Goal: Task Accomplishment & Management: Manage account settings

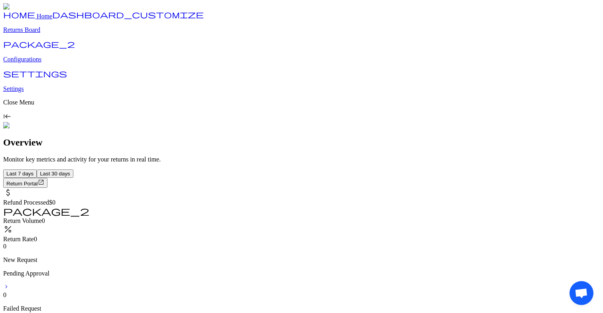
click at [40, 34] on p "Returns Board" at bounding box center [301, 29] width 597 height 7
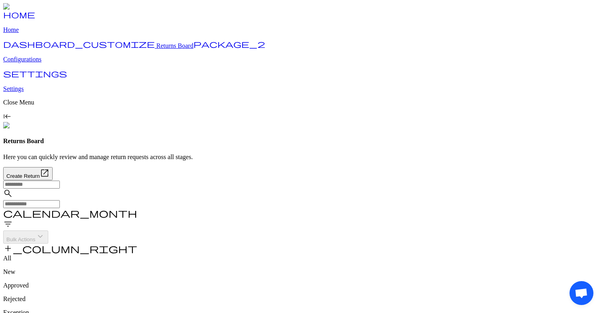
click at [13, 219] on span "filter_list" at bounding box center [8, 224] width 10 height 10
click at [495, 88] on div "check_box_outline_blank Archived" at bounding box center [533, 101] width 128 height 27
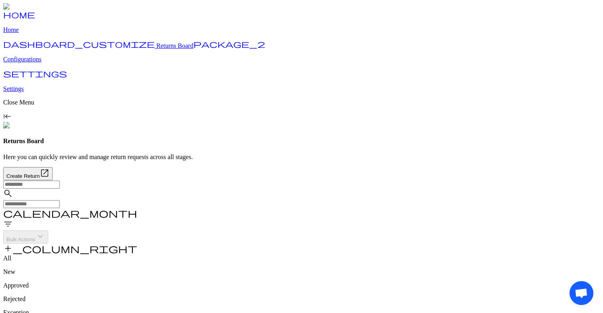
click at [13, 219] on span "filter_list" at bounding box center [8, 224] width 10 height 10
click at [60, 200] on input "text" at bounding box center [31, 204] width 57 height 8
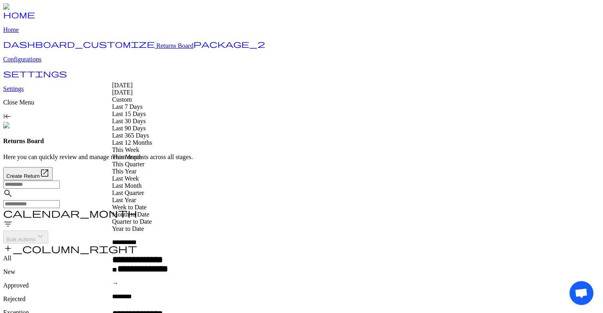
type input "**********"
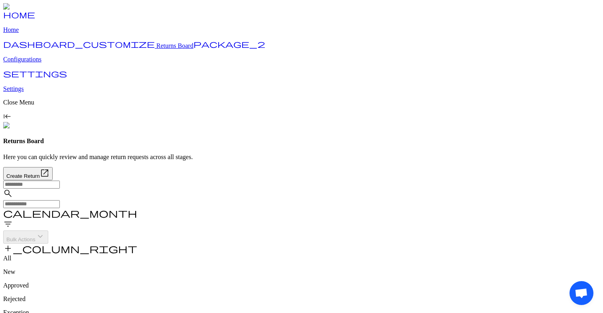
click at [60, 200] on input "text" at bounding box center [31, 204] width 57 height 8
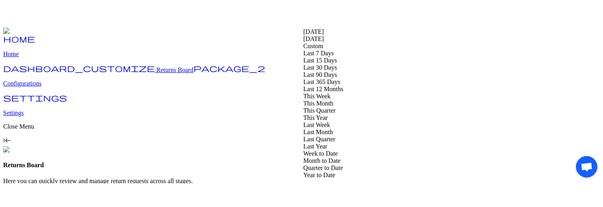
scroll to position [116, 0]
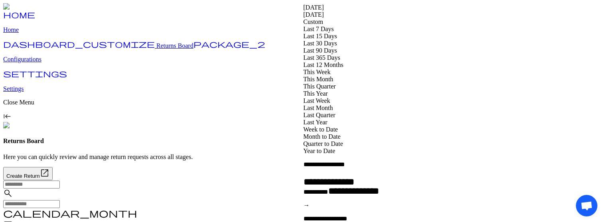
type input "**********"
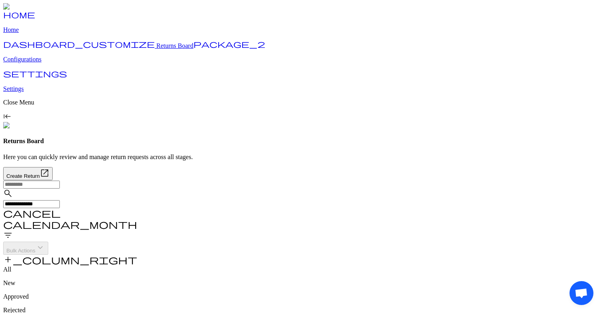
drag, startPoint x: 581, startPoint y: 296, endPoint x: 351, endPoint y: 211, distance: 245.1
click at [351, 207] on body "**********" at bounding box center [301, 237] width 597 height 469
click at [55, 63] on p "Configurations" at bounding box center [301, 59] width 597 height 7
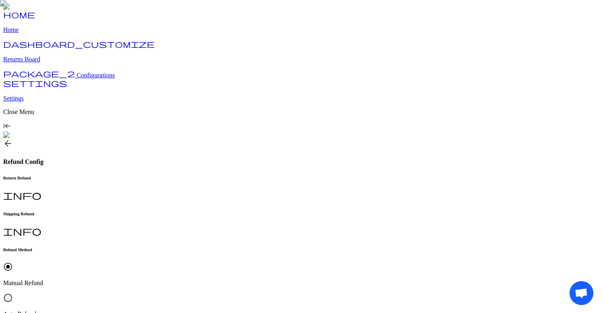
click at [180, 207] on div "check_box_outline_blank Received in Warehouse" at bounding box center [177, 262] width 90 height 34
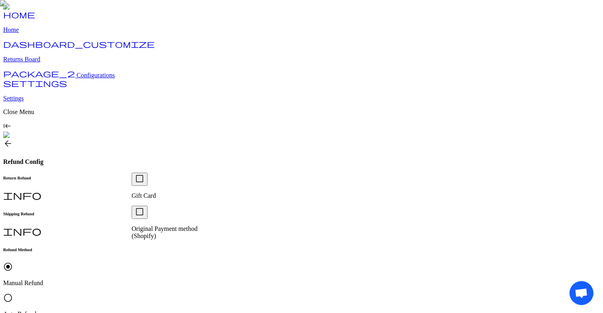
click at [159, 194] on div "check_box_outline_blank Gift Card" at bounding box center [177, 186] width 90 height 27
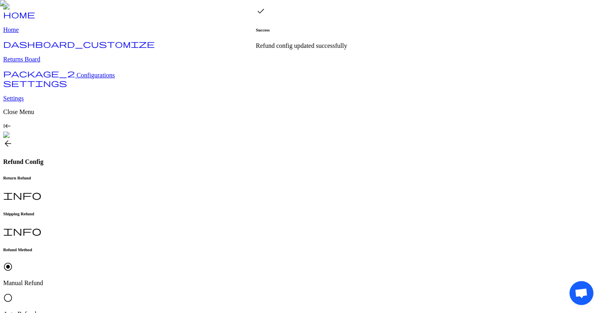
click at [206, 207] on p "Auto Refund" at bounding box center [301, 314] width 597 height 7
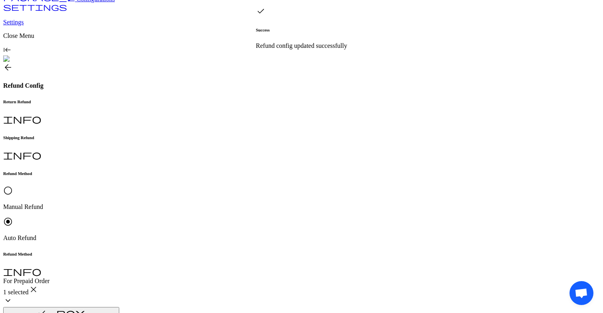
scroll to position [77, 0]
click at [170, 185] on p "Request Approved" at bounding box center [177, 184] width 90 height 7
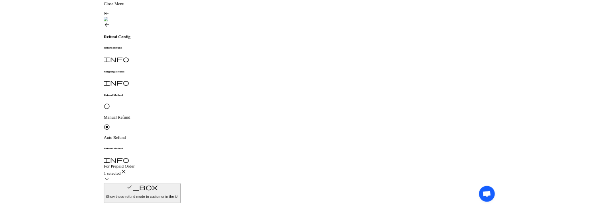
scroll to position [122, 0]
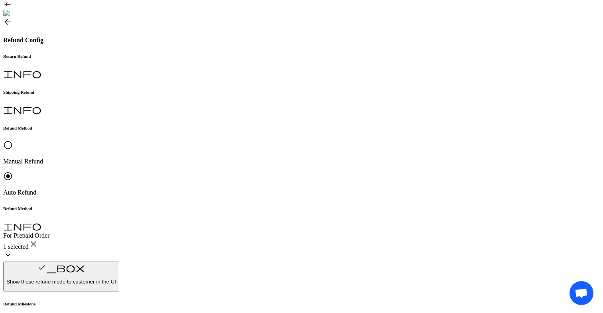
click at [173, 207] on p "Original Payment method (Shopify)" at bounding box center [177, 230] width 90 height 14
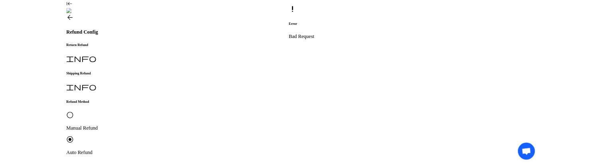
scroll to position [227, 0]
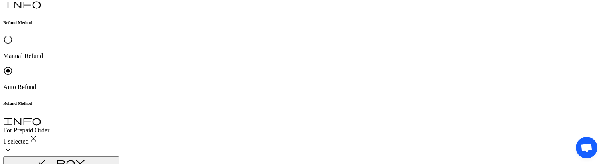
scroll to position [271, 0]
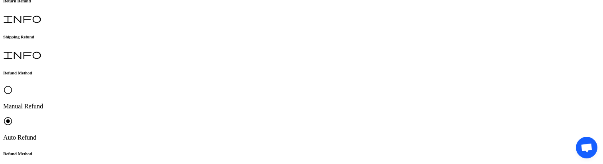
scroll to position [271, 0]
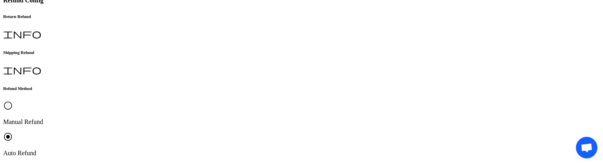
scroll to position [170, 0]
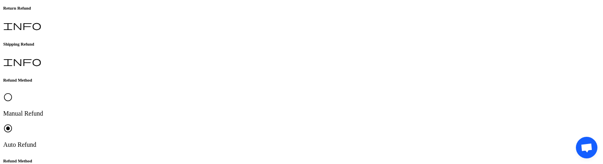
click at [171, 93] on p "Request Approved" at bounding box center [177, 90] width 90 height 7
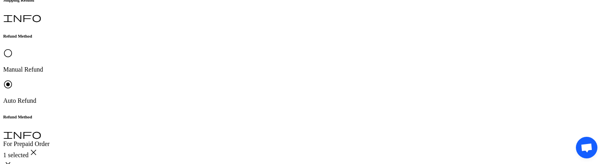
scroll to position [215, 0]
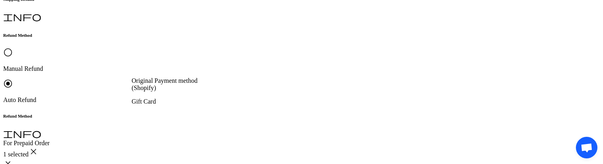
click at [187, 98] on div "Gift Card" at bounding box center [177, 101] width 90 height 7
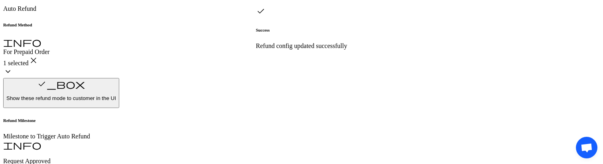
type input "****"
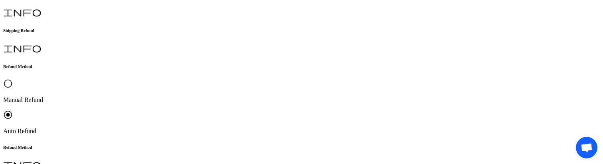
scroll to position [185, 0]
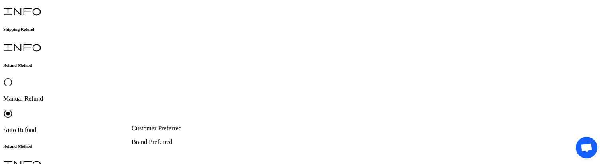
click at [162, 126] on div "Customer Preferred" at bounding box center [177, 127] width 90 height 7
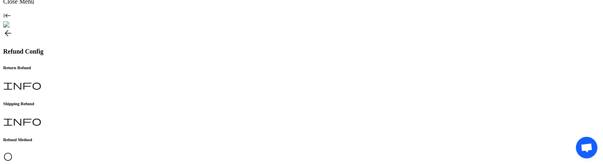
scroll to position [235, 0]
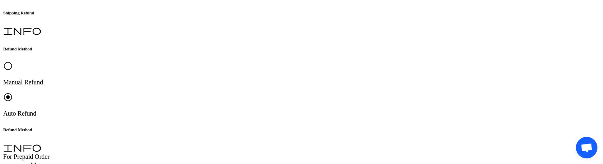
scroll to position [270, 0]
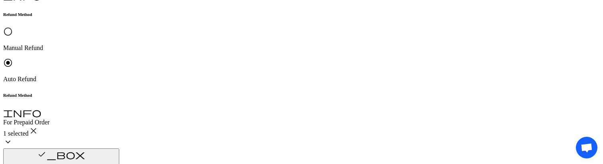
type input "****"
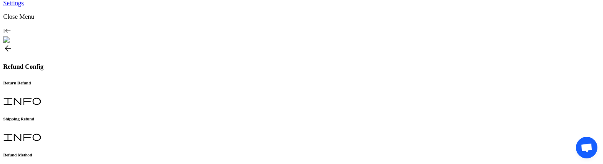
scroll to position [126, 0]
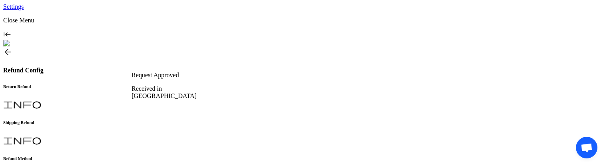
click at [175, 85] on div "Received in [GEOGRAPHIC_DATA]" at bounding box center [177, 92] width 90 height 14
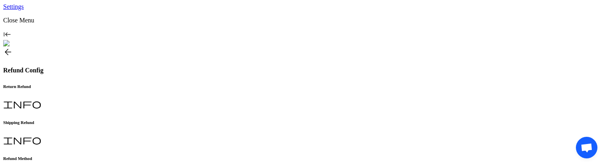
scroll to position [270, 0]
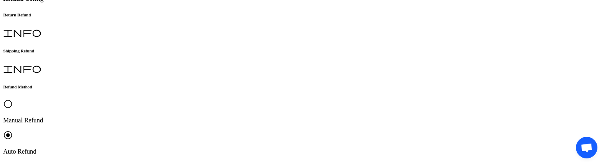
scroll to position [199, 0]
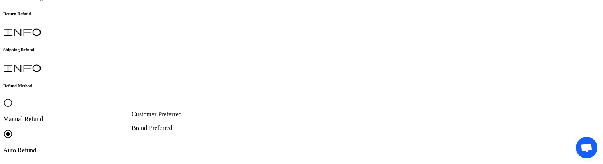
click at [165, 128] on div "Brand Preferred" at bounding box center [177, 127] width 90 height 7
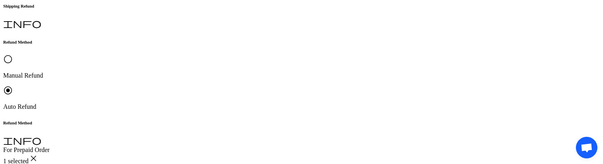
scroll to position [262, 0]
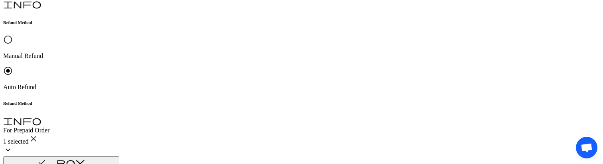
click at [157, 89] on p "Original Payment method (Shopify)" at bounding box center [177, 90] width 90 height 14
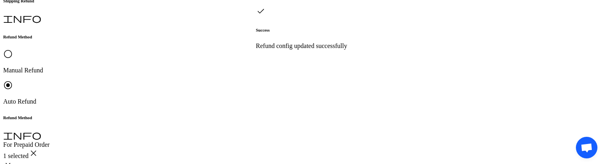
scroll to position [246, 0]
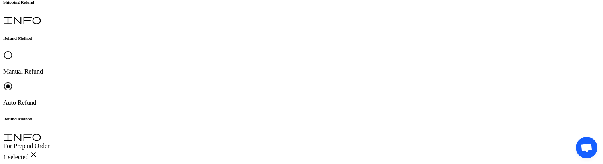
click at [157, 70] on p "Customer Preferred" at bounding box center [177, 66] width 90 height 7
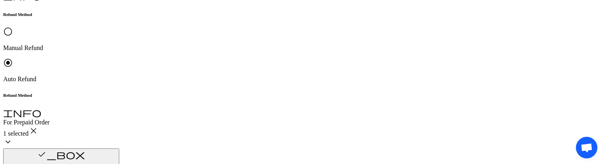
type input "***"
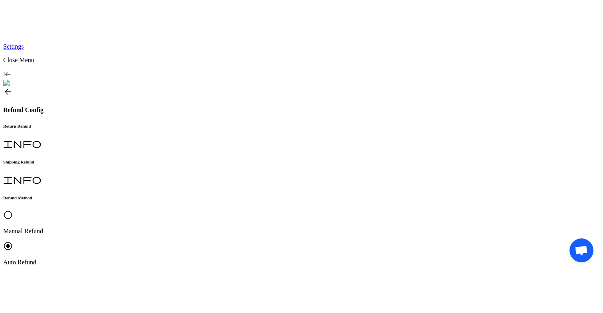
scroll to position [43, 0]
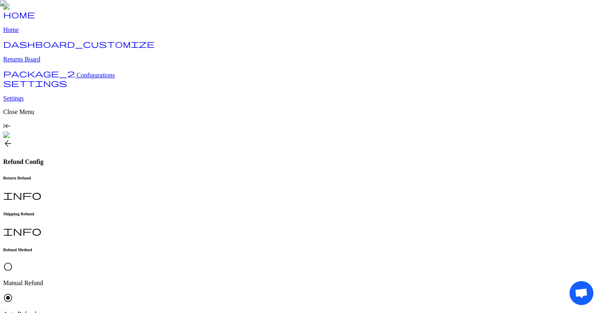
scroll to position [43, 0]
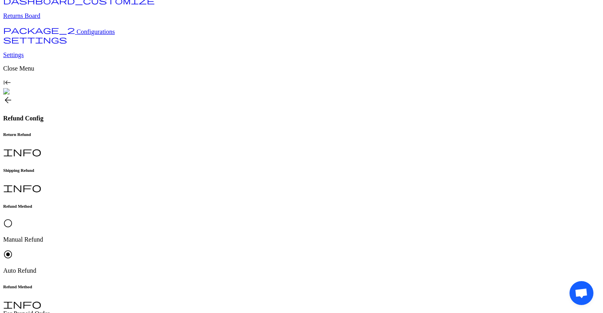
click at [176, 219] on p "Request Approved" at bounding box center [177, 217] width 90 height 7
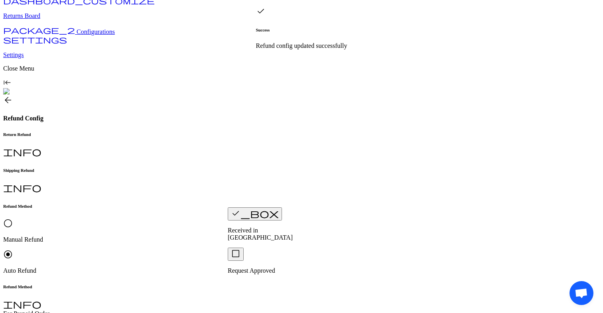
click at [260, 267] on p "Request Approved" at bounding box center [273, 270] width 90 height 7
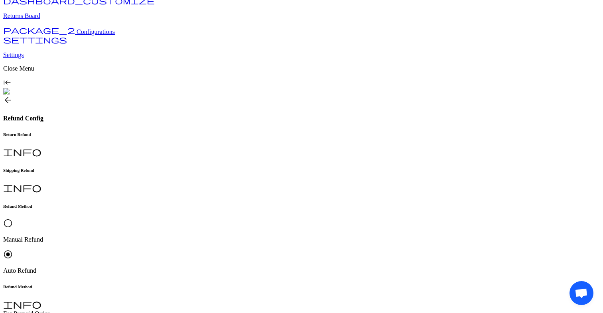
click at [164, 286] on p "Brand Preferred" at bounding box center [177, 282] width 90 height 7
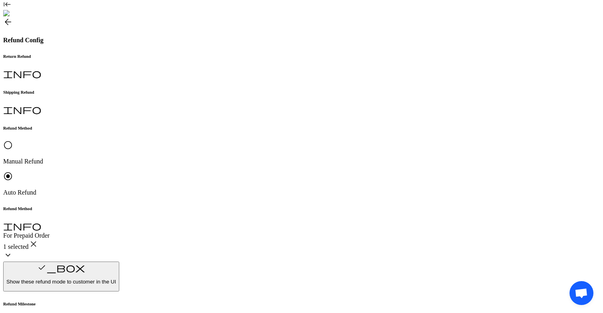
click at [163, 230] on p "Original Payment method (Shopify)" at bounding box center [177, 230] width 90 height 14
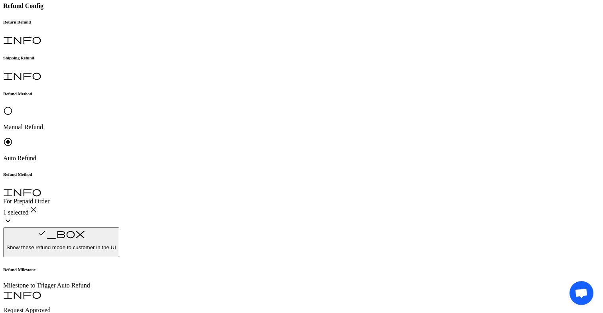
type input "****"
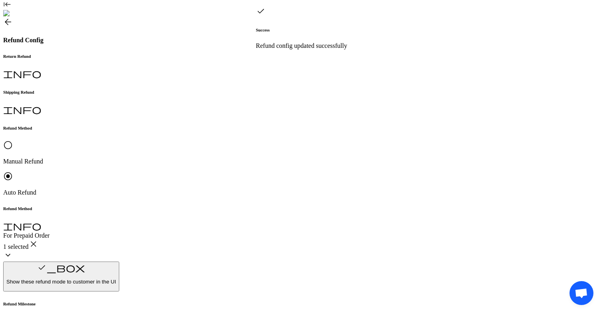
click at [170, 190] on p "Customer Preferred" at bounding box center [177, 191] width 90 height 7
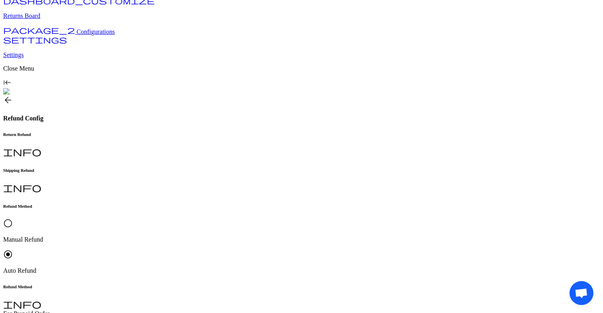
scroll to position [41, 0]
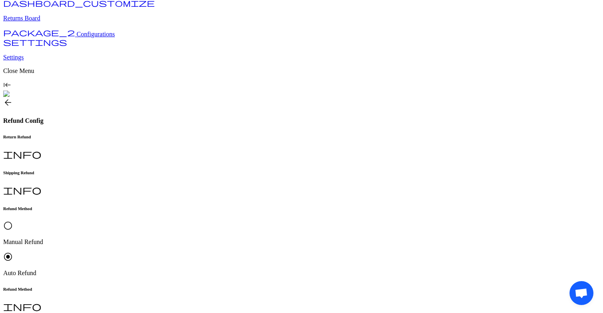
click at [155, 286] on p "Brand Preferred" at bounding box center [177, 282] width 90 height 7
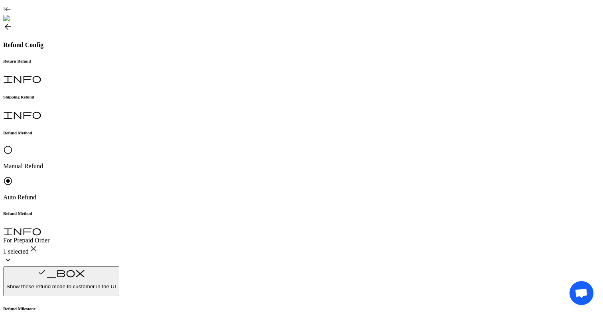
drag, startPoint x: 230, startPoint y: 103, endPoint x: 307, endPoint y: 106, distance: 77.0
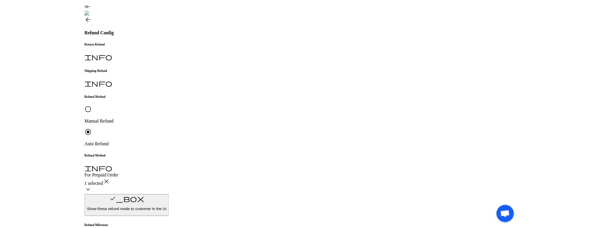
scroll to position [0, 0]
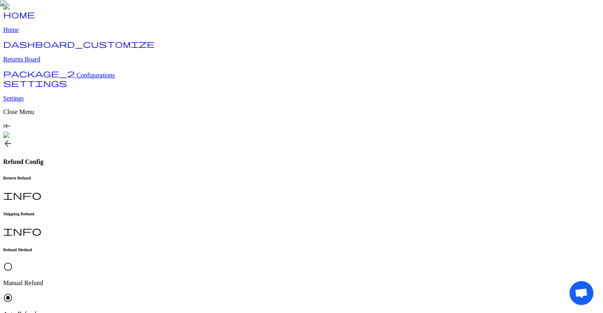
click at [151, 280] on p "Manual Refund" at bounding box center [301, 283] width 597 height 7
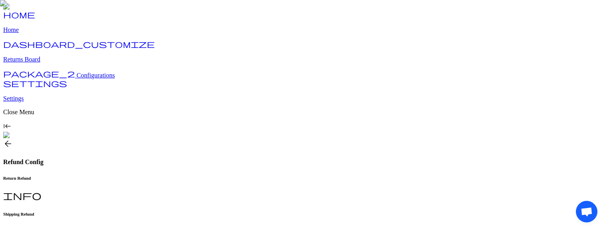
scroll to position [79, 0]
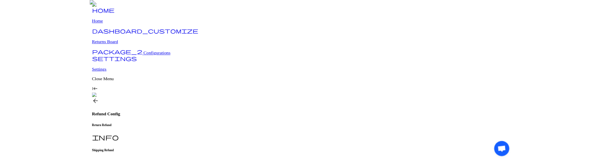
scroll to position [79, 0]
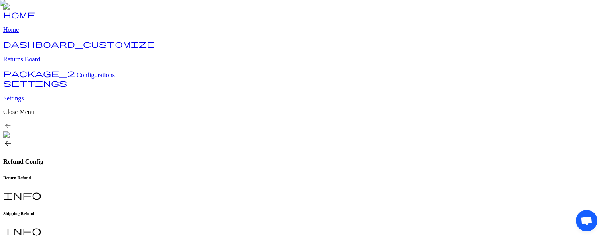
scroll to position [70, 0]
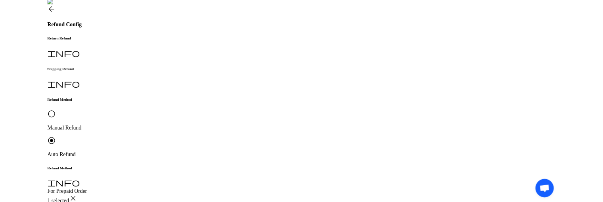
scroll to position [134, 0]
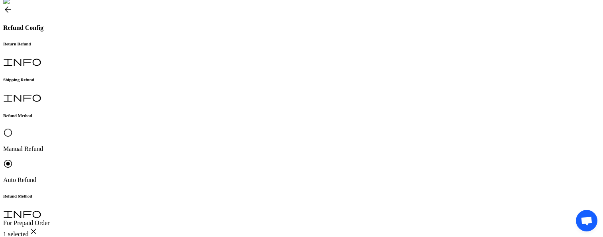
drag, startPoint x: 229, startPoint y: 85, endPoint x: 300, endPoint y: 95, distance: 72.5
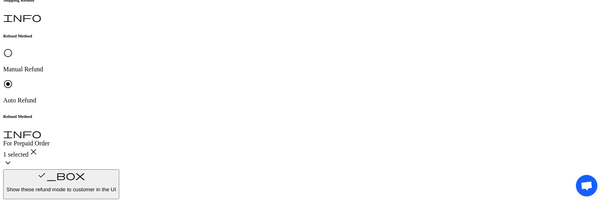
scroll to position [221, 0]
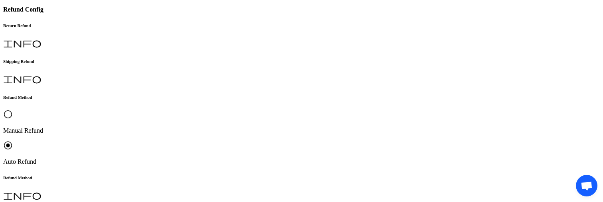
scroll to position [133, 0]
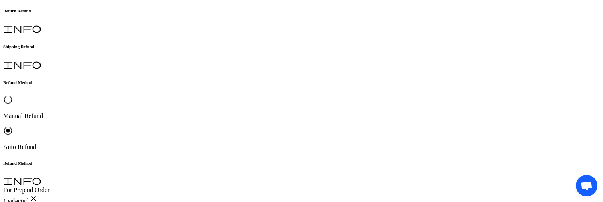
scroll to position [238, 0]
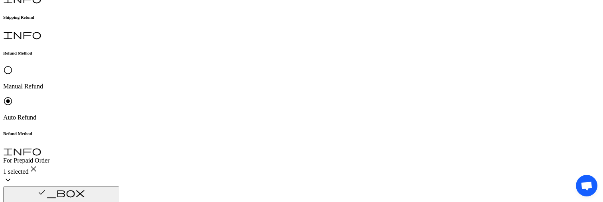
scroll to position [183, 0]
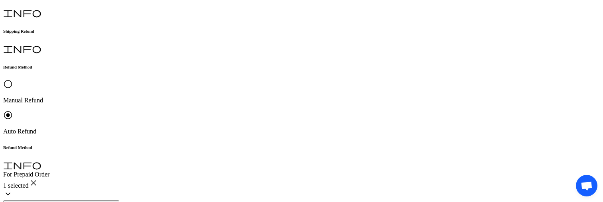
click at [164, 81] on p "Request Approved" at bounding box center [177, 77] width 90 height 7
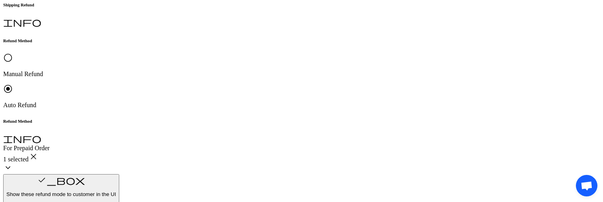
scroll to position [209, 0]
click at [164, 139] on p "Original Payment method (Shopify)" at bounding box center [177, 142] width 90 height 14
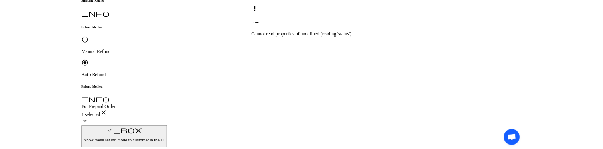
scroll to position [221, 0]
